Goal: Transaction & Acquisition: Purchase product/service

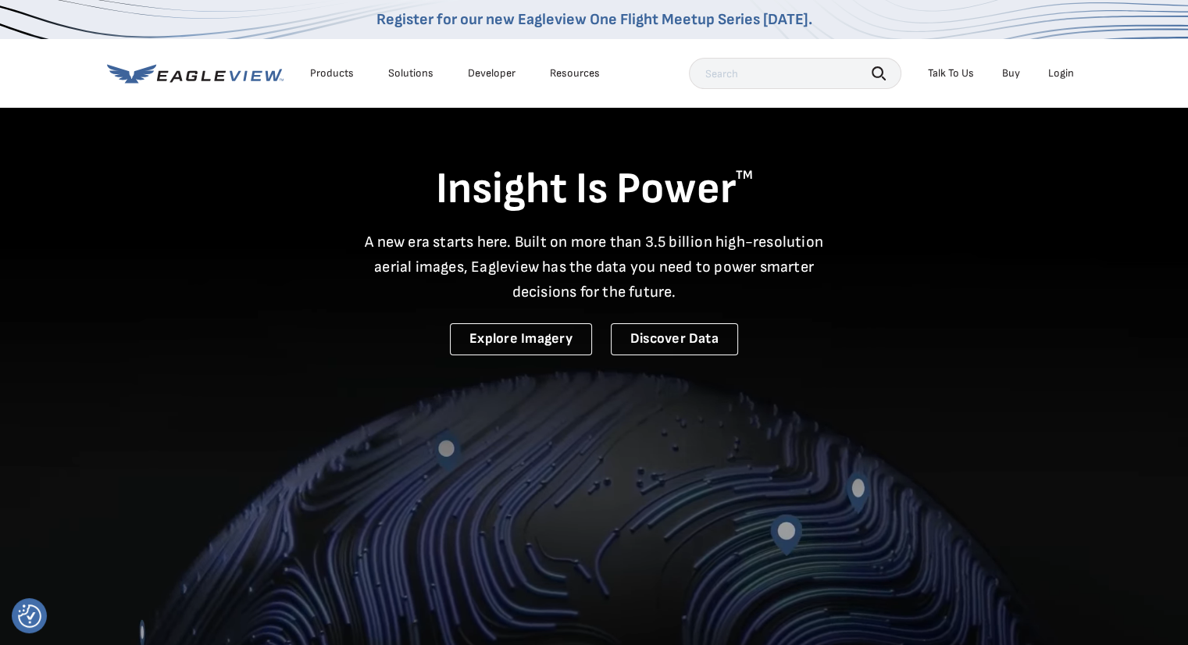
click at [1061, 70] on div "Login" at bounding box center [1061, 73] width 26 height 14
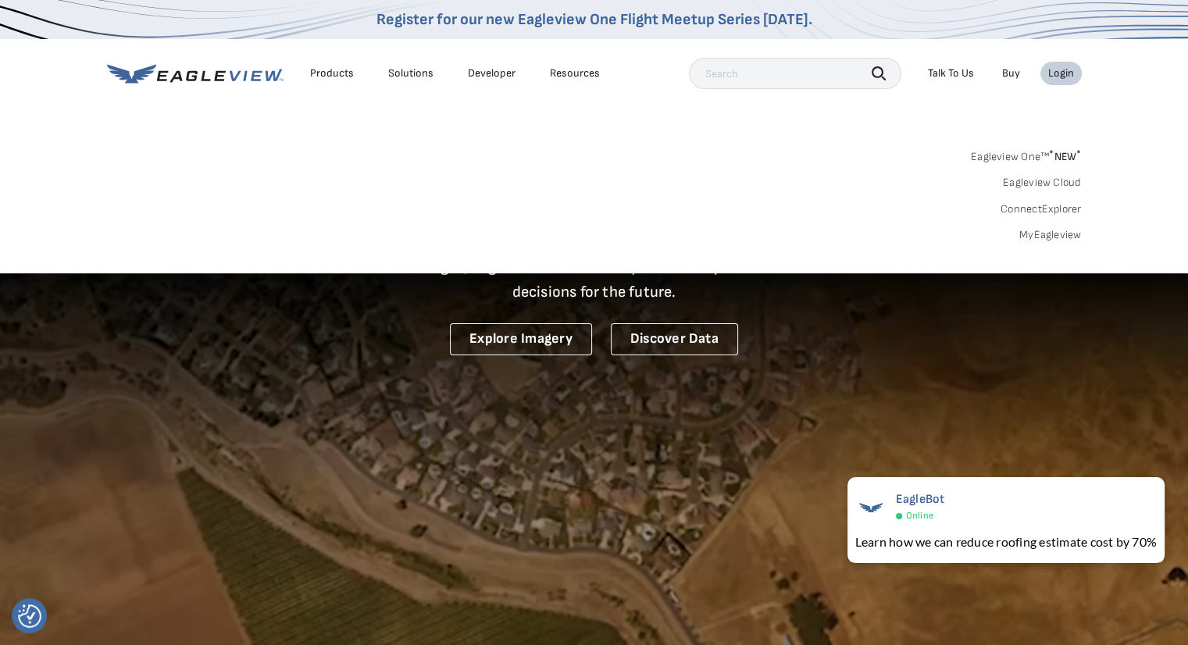
click at [1031, 237] on link "MyEagleview" at bounding box center [1050, 235] width 62 height 14
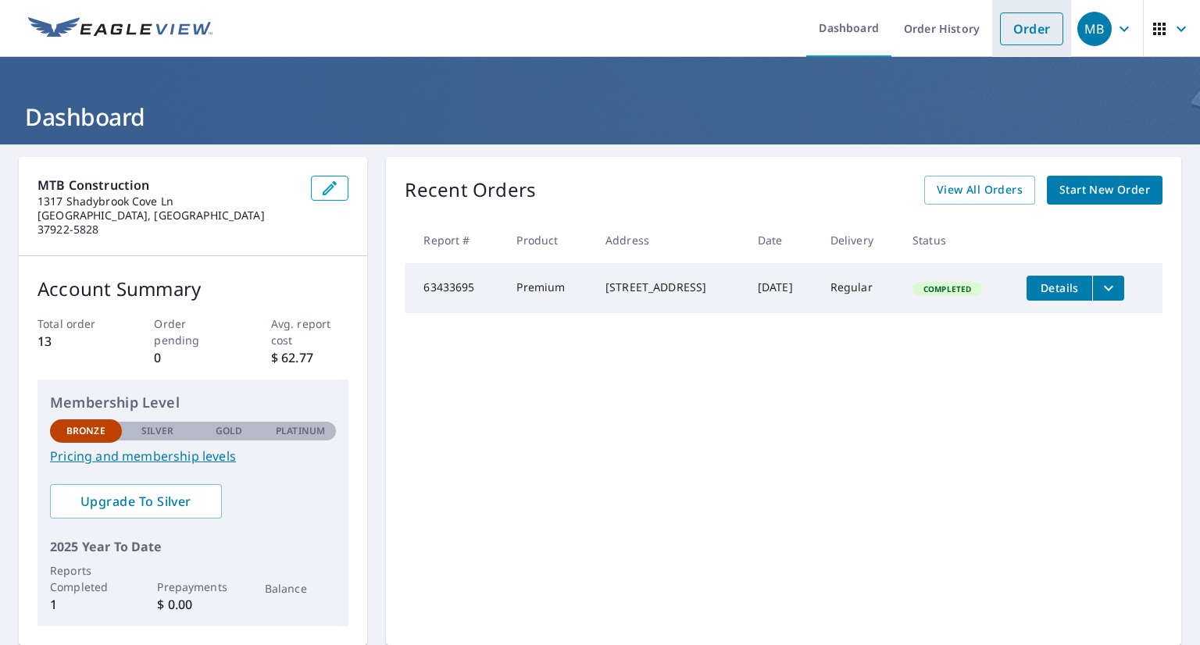
click at [1019, 26] on link "Order" at bounding box center [1031, 28] width 63 height 33
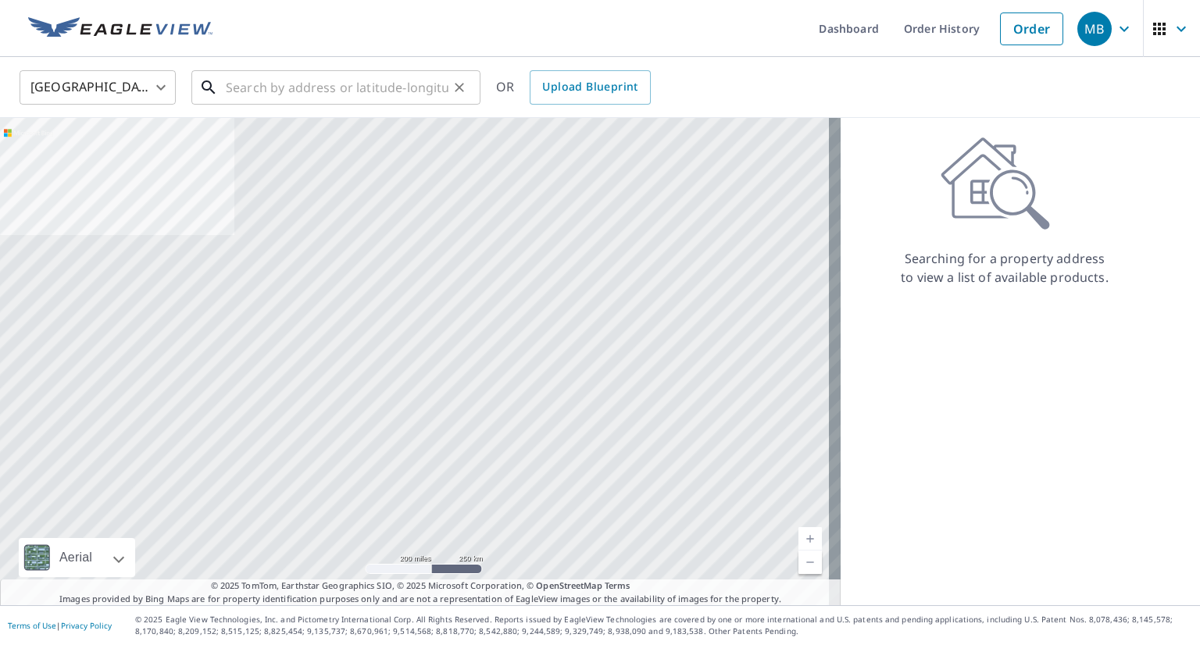
click at [239, 85] on input "text" at bounding box center [337, 88] width 223 height 44
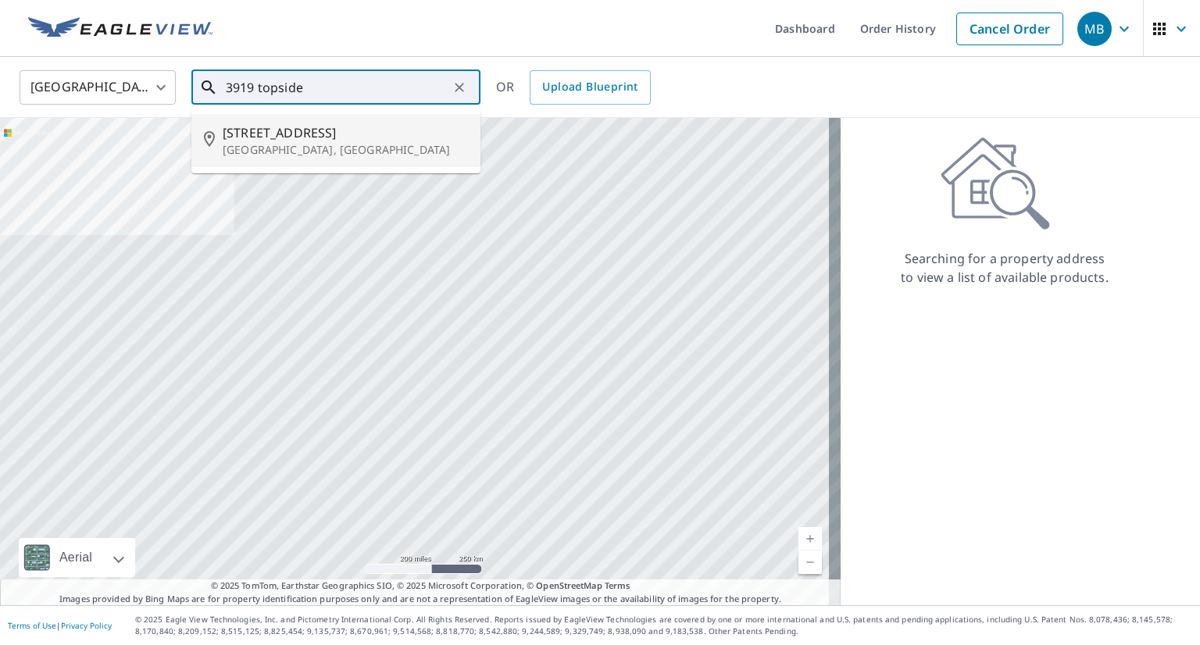
click at [285, 142] on p "Knoxville, TN 37920" at bounding box center [345, 150] width 245 height 16
type input "3919 Topside Rd Knoxville, TN 37920"
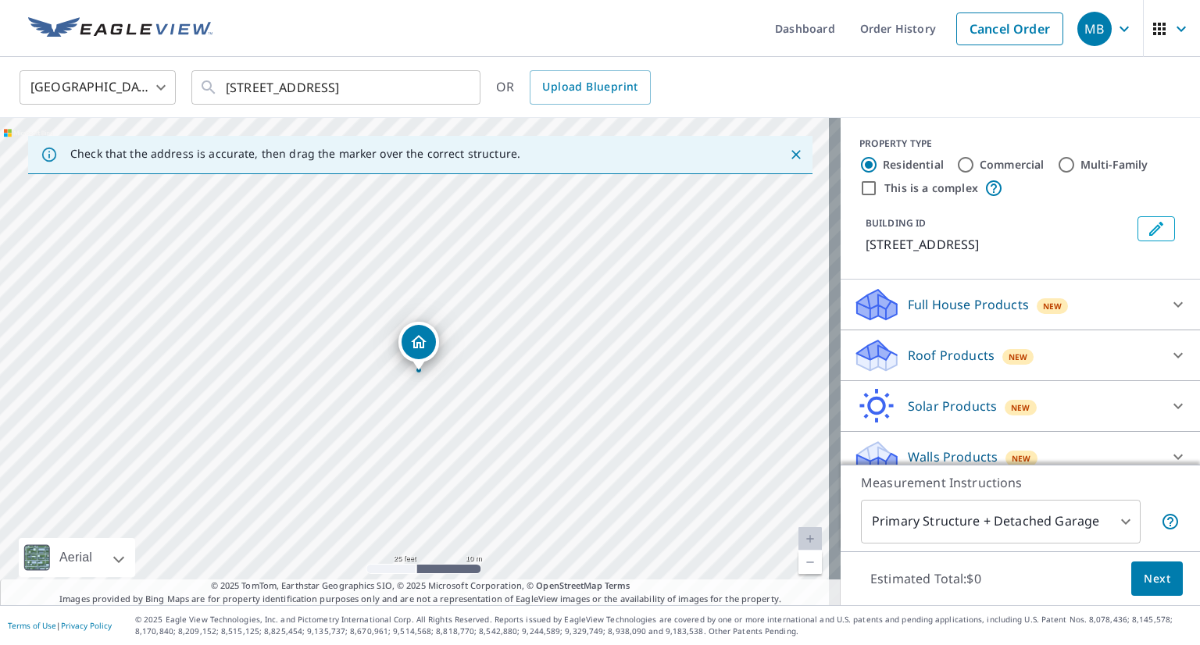
drag, startPoint x: 478, startPoint y: 435, endPoint x: 461, endPoint y: 376, distance: 61.8
click at [461, 376] on div "3919 Topside Rd Knoxville, TN 37920" at bounding box center [420, 361] width 840 height 487
click at [1026, 519] on body "MB MB Dashboard Order History Cancel Order MB United States US ​ 3919 Topside R…" at bounding box center [600, 322] width 1200 height 645
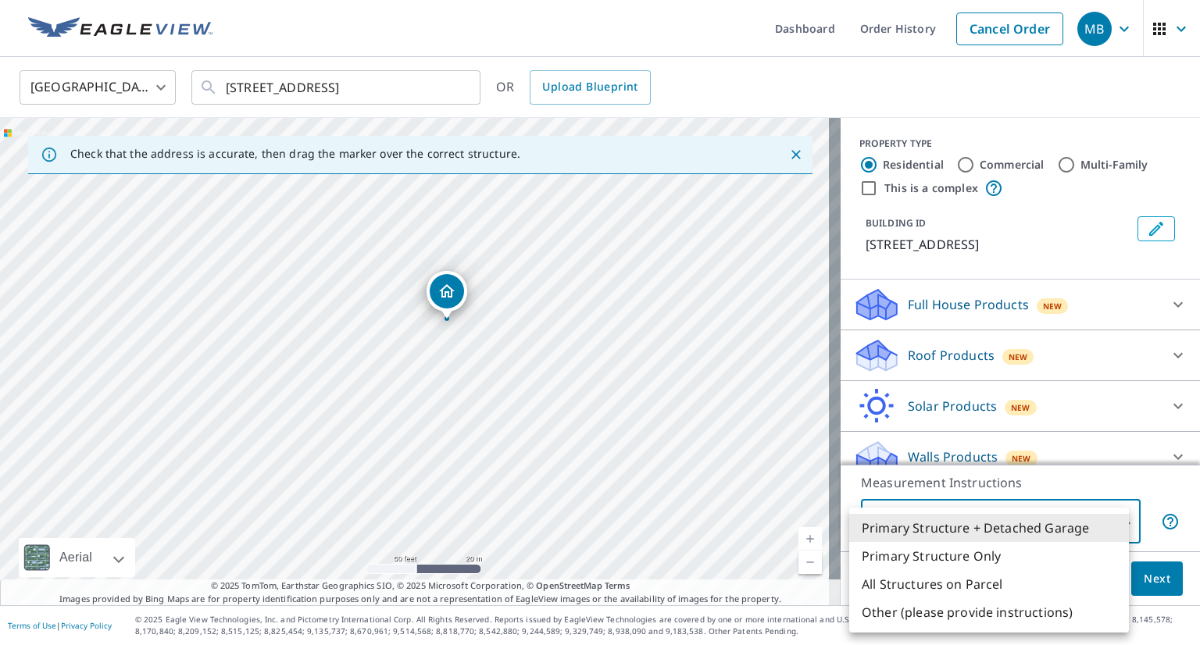
click at [997, 556] on li "Primary Structure Only" at bounding box center [989, 556] width 280 height 28
type input "2"
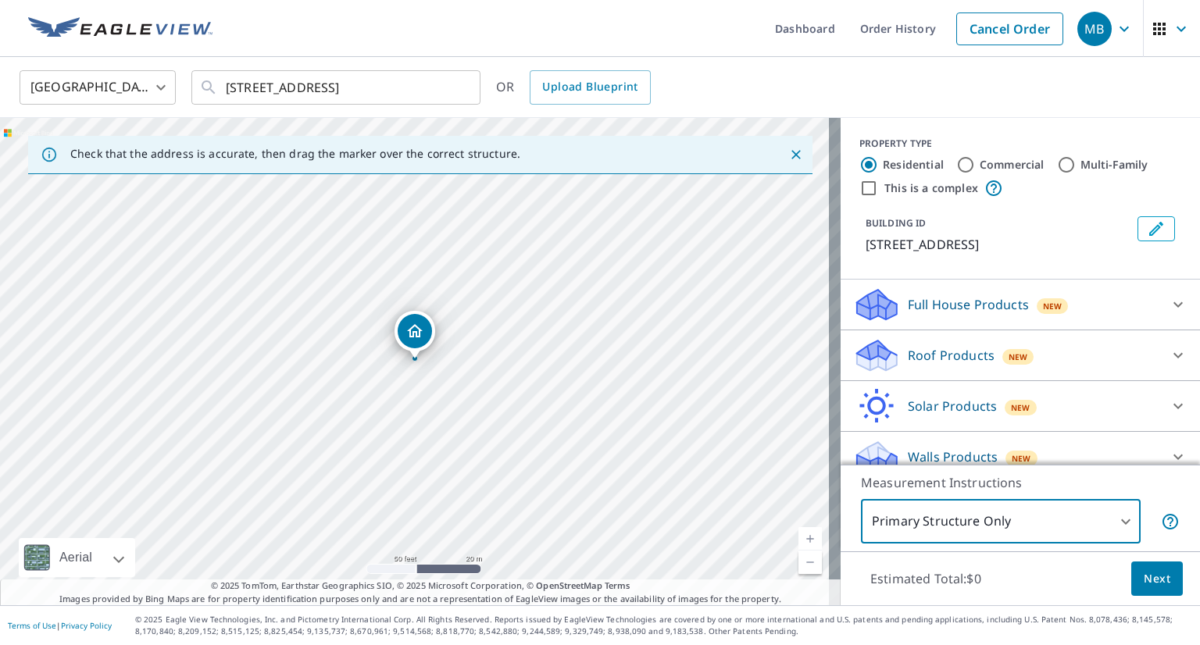
click at [1135, 589] on button "Next" at bounding box center [1157, 579] width 52 height 35
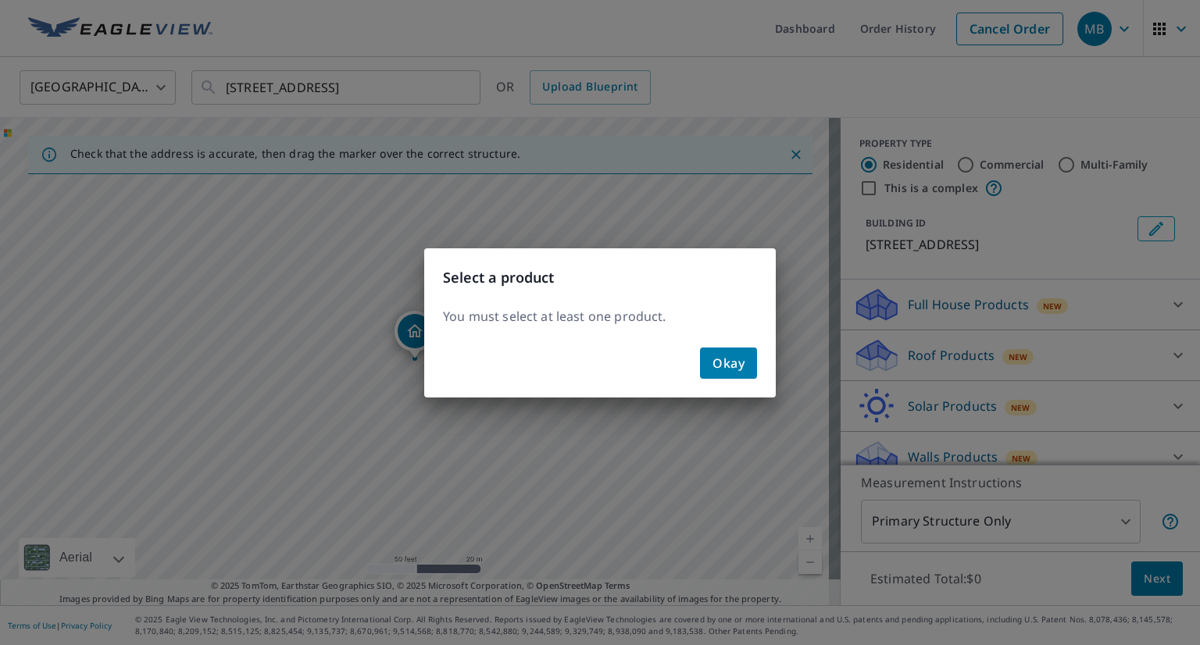
click at [726, 369] on span "Okay" at bounding box center [728, 363] width 32 height 22
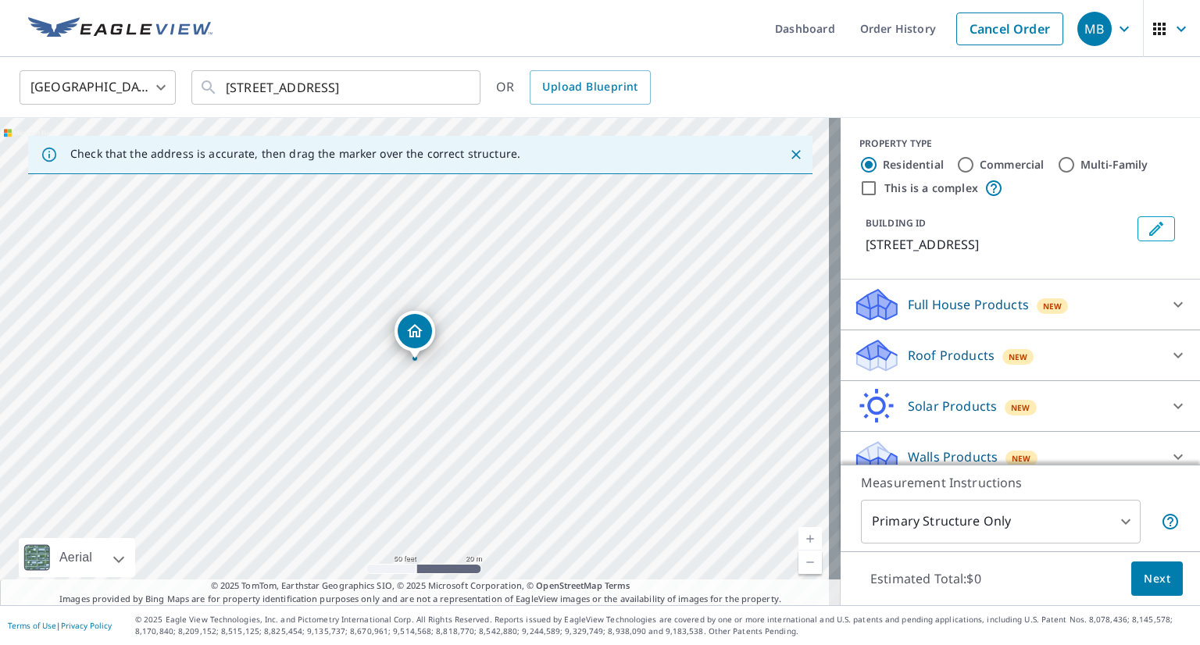
click at [1169, 355] on icon at bounding box center [1178, 355] width 19 height 19
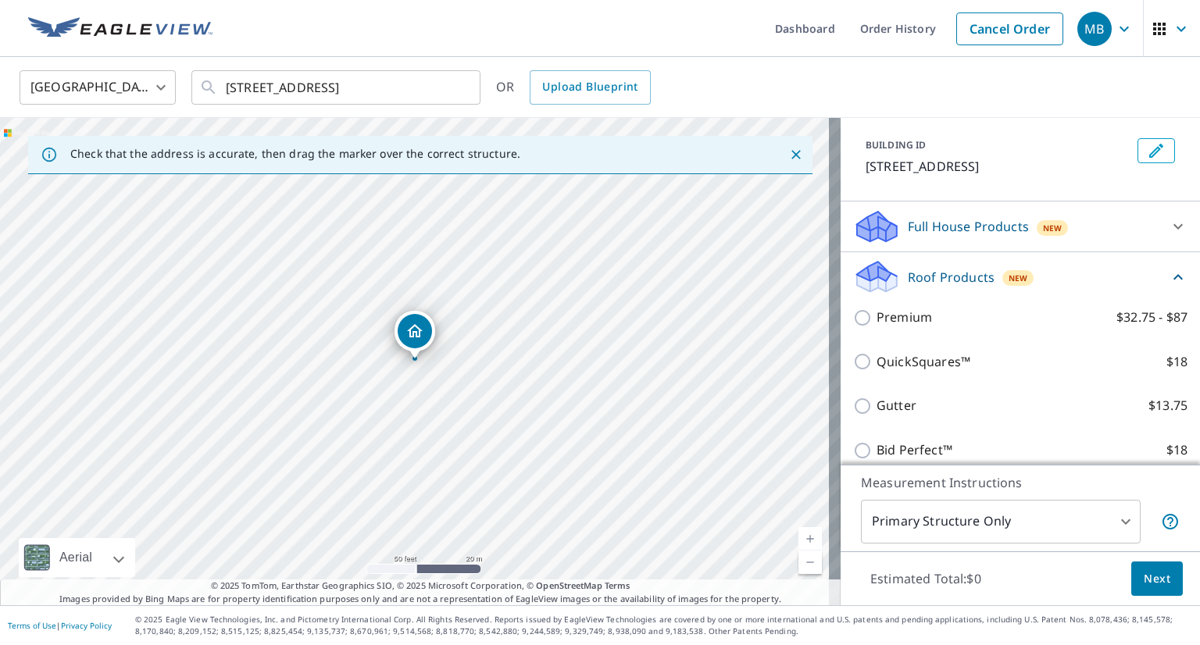
scroll to position [156, 0]
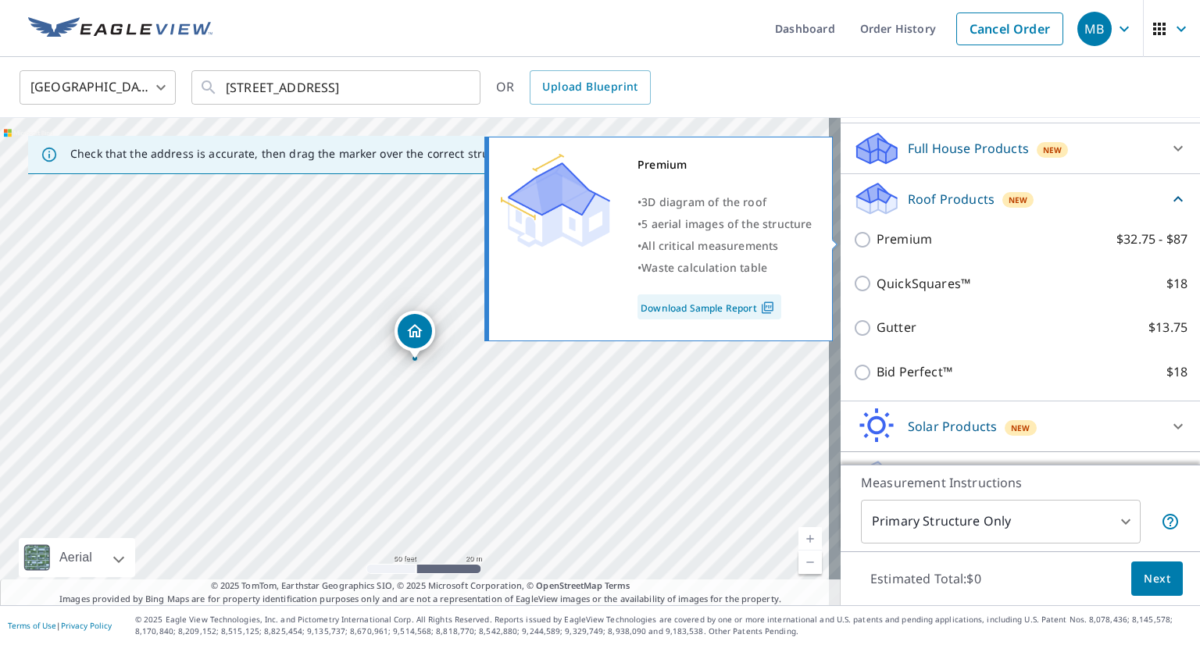
click at [853, 238] on input "Premium $32.75 - $87" at bounding box center [864, 239] width 23 height 19
checkbox input "true"
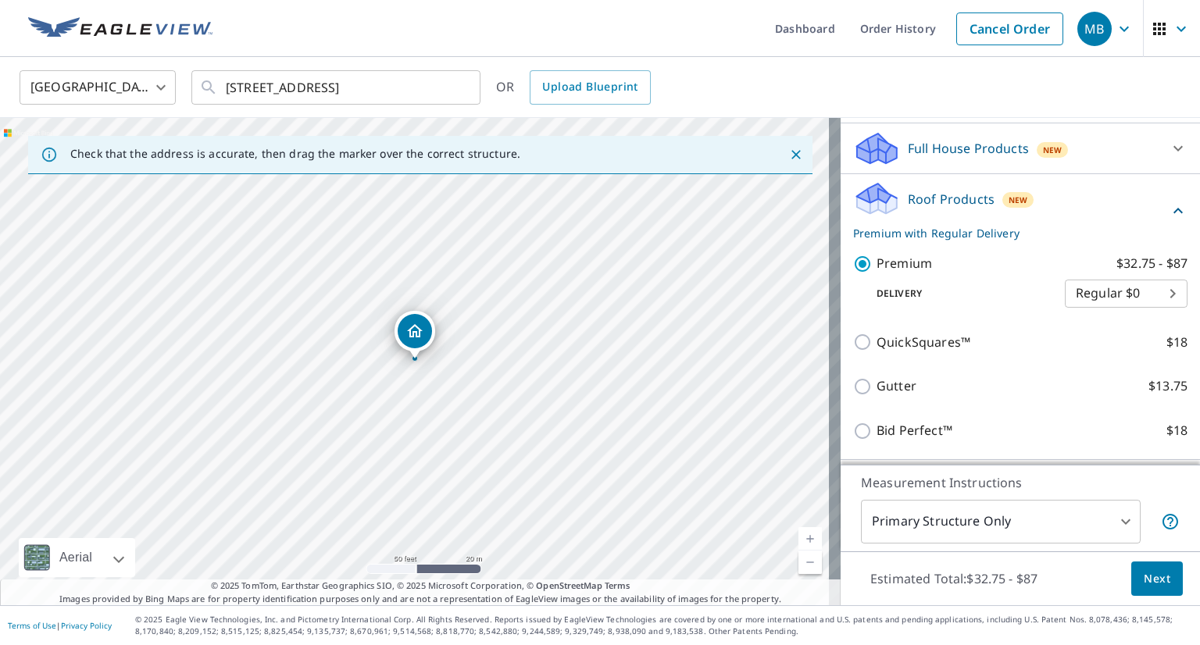
click at [1153, 294] on body "MB MB Dashboard Order History Cancel Order MB United States US ​ 3919 Topside R…" at bounding box center [600, 322] width 1200 height 645
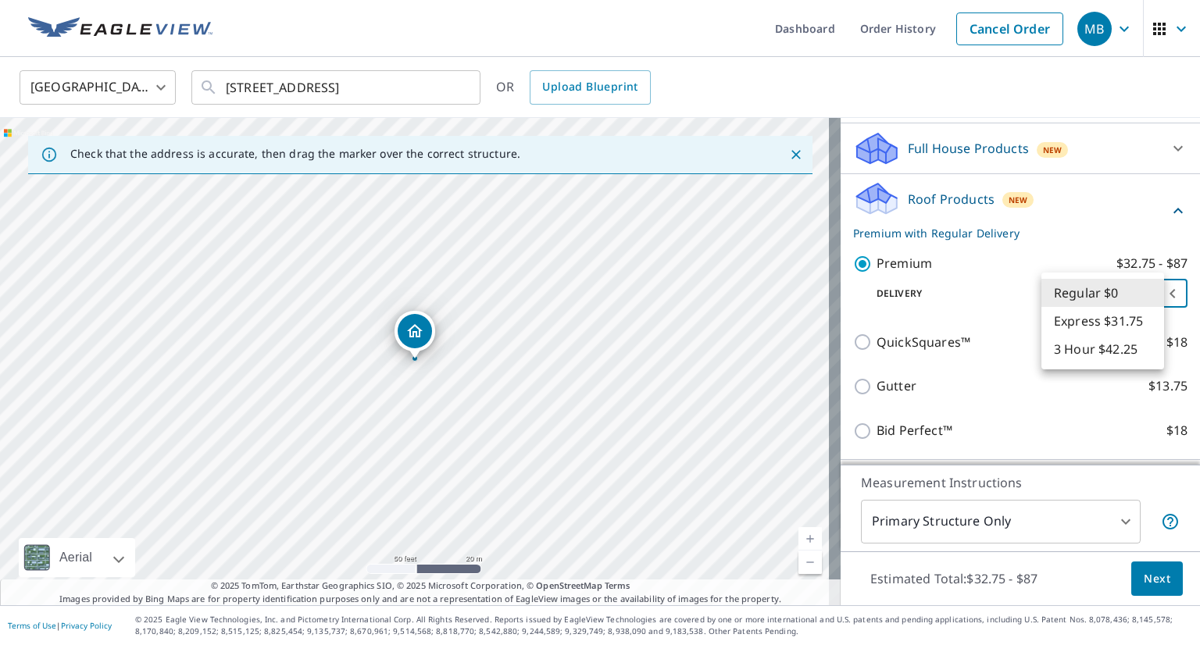
click at [1153, 294] on li "Regular $0" at bounding box center [1102, 293] width 123 height 28
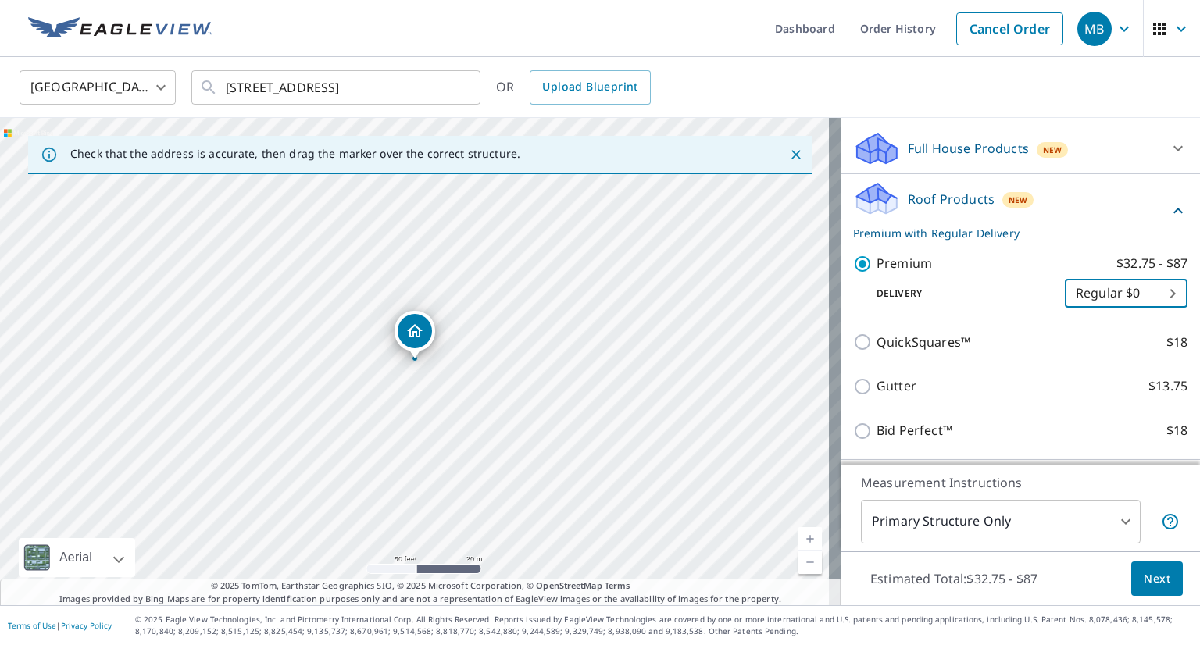
click at [1149, 585] on span "Next" at bounding box center [1157, 579] width 27 height 20
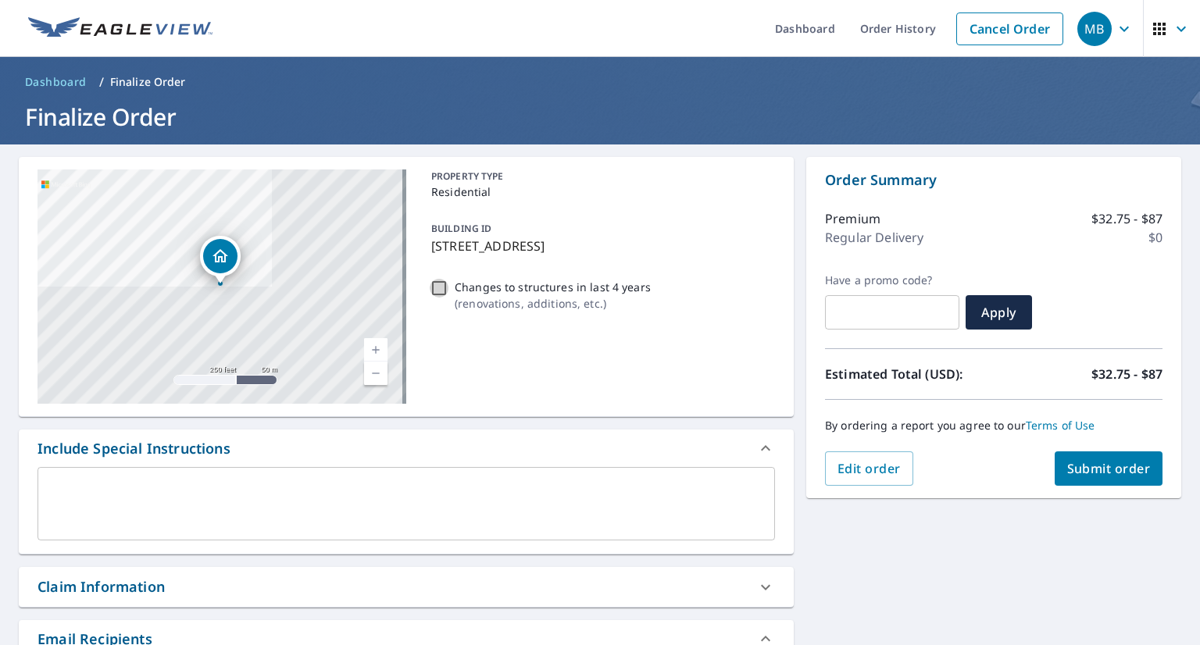
click at [437, 287] on input "Changes to structures in last 4 years ( renovations, additions, etc. )" at bounding box center [439, 288] width 19 height 19
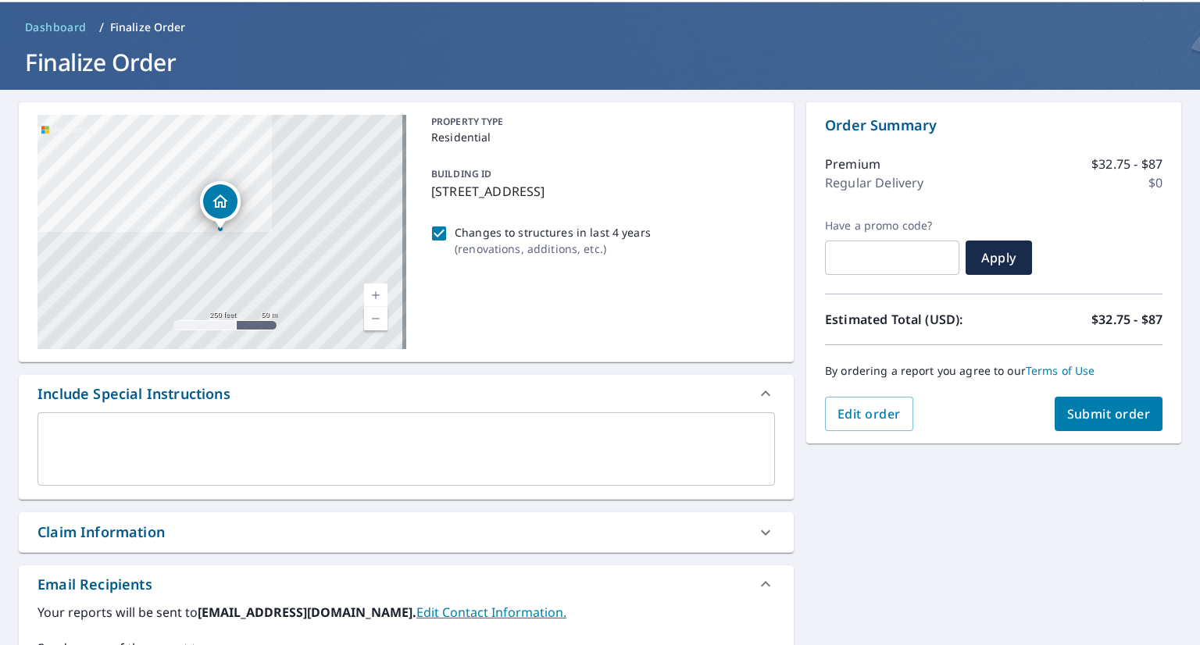
scroll to position [78, 0]
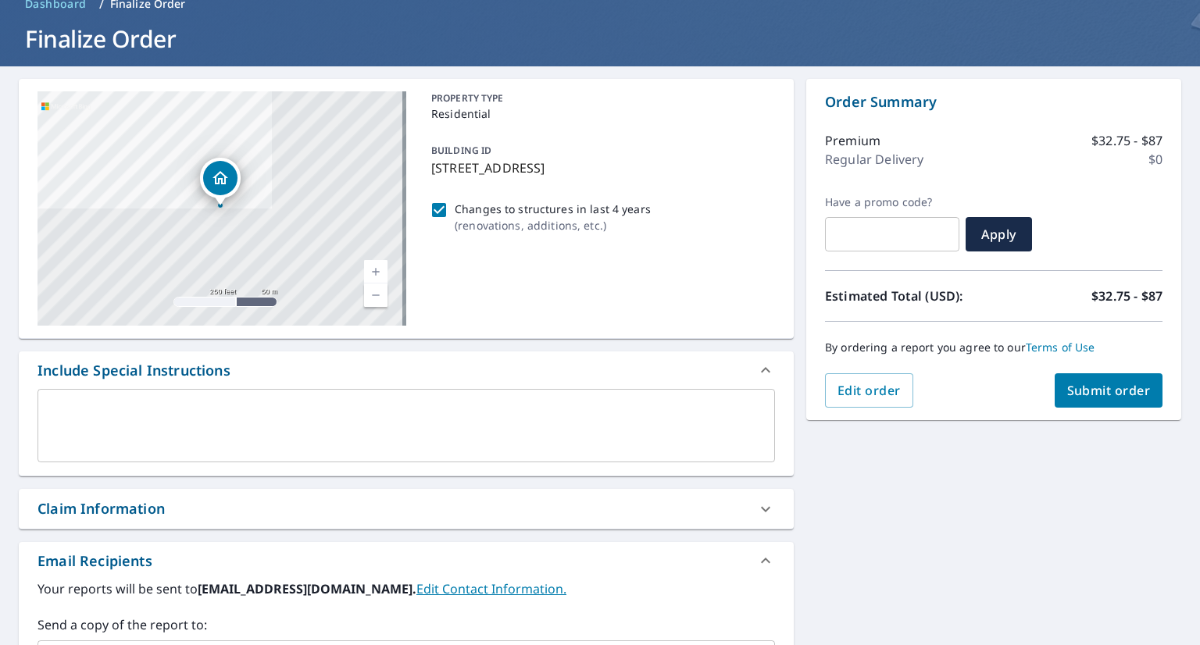
click at [437, 212] on input "Changes to structures in last 4 years ( renovations, additions, etc. )" at bounding box center [439, 210] width 19 height 19
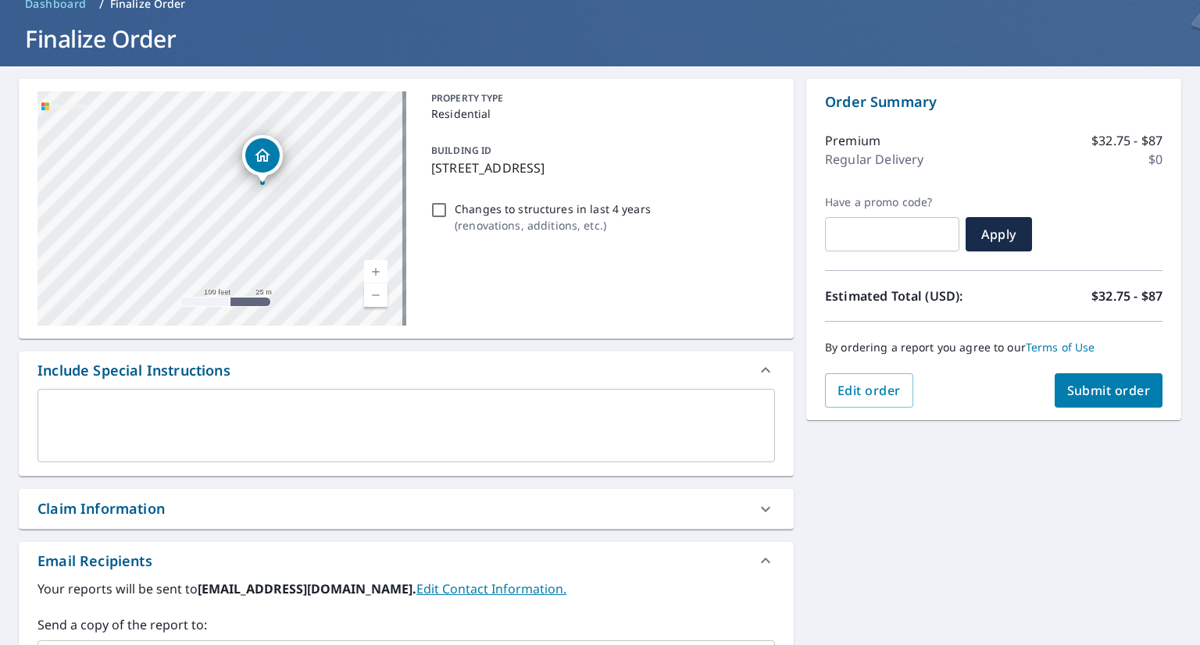
click at [437, 209] on input "Changes to structures in last 4 years ( renovations, additions, etc. )" at bounding box center [439, 210] width 19 height 19
click at [437, 208] on input "Changes to structures in last 4 years ( renovations, additions, etc. )" at bounding box center [439, 210] width 19 height 19
click at [436, 213] on input "Changes to structures in last 4 years ( renovations, additions, etc. )" at bounding box center [439, 210] width 19 height 19
checkbox input "true"
click at [1101, 392] on span "Submit order" at bounding box center [1109, 390] width 84 height 17
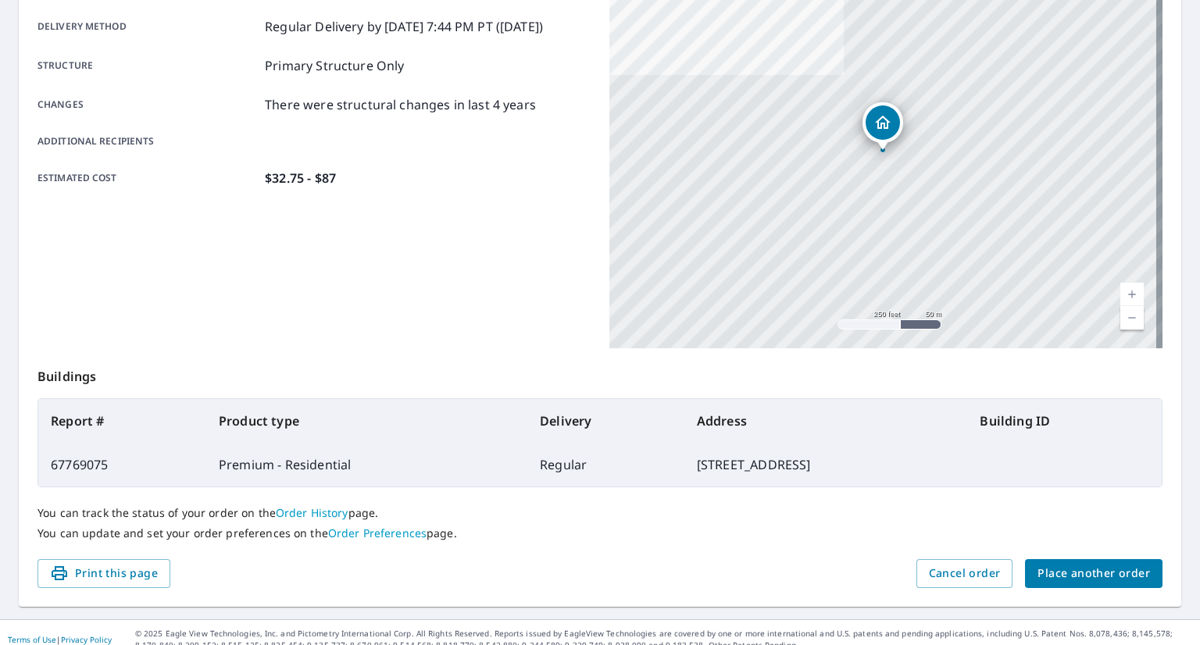
scroll to position [273, 0]
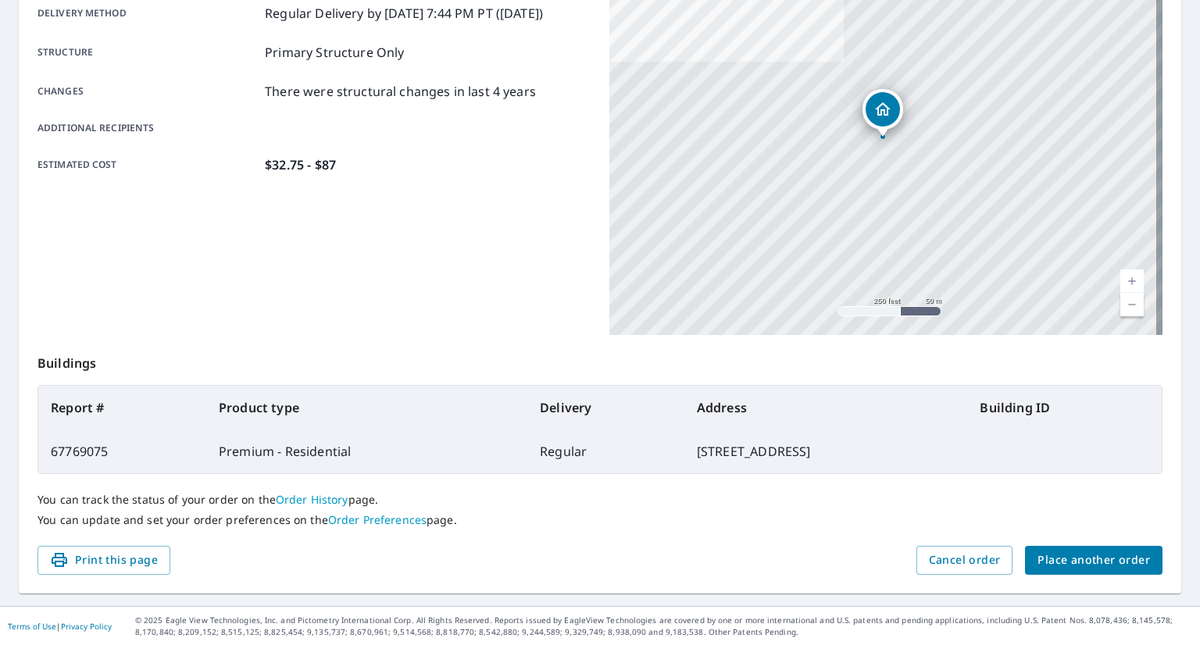
click at [1060, 560] on span "Place another order" at bounding box center [1093, 561] width 112 height 20
